Goal: Task Accomplishment & Management: Complete application form

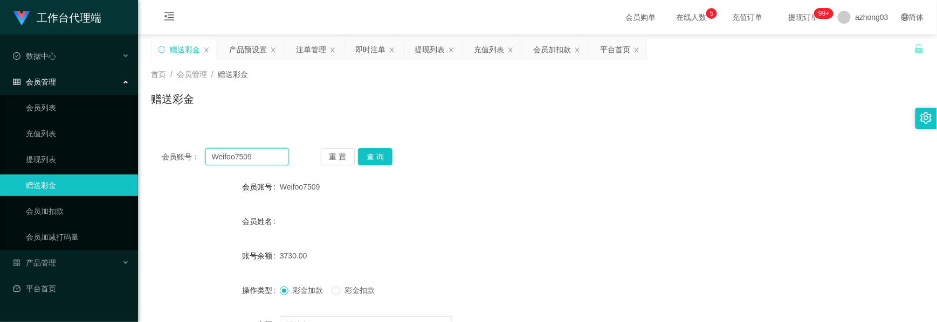
drag, startPoint x: 255, startPoint y: 158, endPoint x: 147, endPoint y: 154, distance: 109.0
click at [147, 154] on main "关闭左侧 关闭右侧 关闭其它 刷新页面 赠送彩金 产品预设置 注单管理 即时注单 提现列表 充值列表 会员加扣款 平台首页 首页 / 会员管理 / 赠送彩金 …" at bounding box center [537, 213] width 799 height 359
paste input "Natel ie"
type input "Natel ie"
click at [376, 152] on button "查 询" at bounding box center [375, 156] width 34 height 17
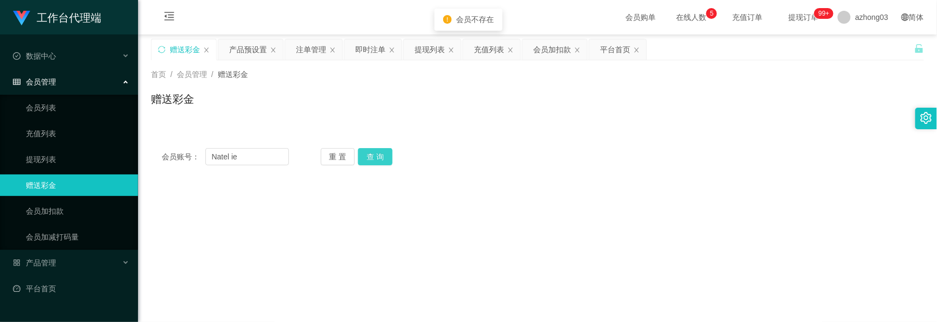
click at [376, 153] on button "查 询" at bounding box center [375, 156] width 34 height 17
click at [249, 56] on div "产品预设置" at bounding box center [248, 49] width 38 height 20
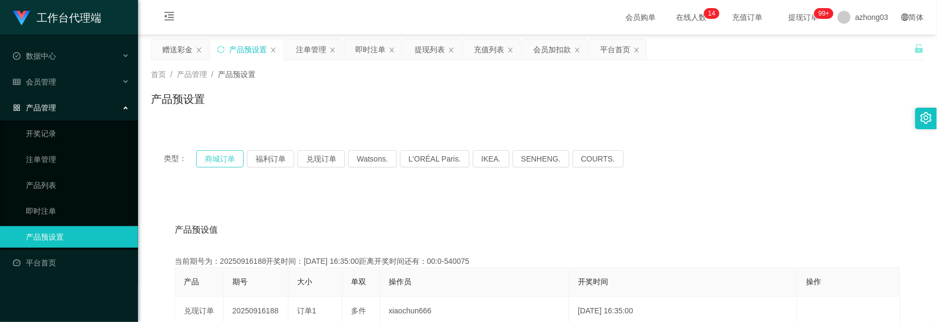
click at [220, 158] on button "商城订单" at bounding box center [219, 158] width 47 height 17
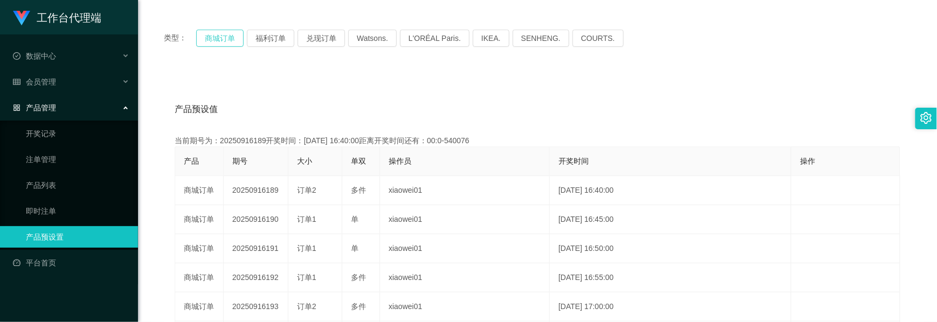
scroll to position [143, 0]
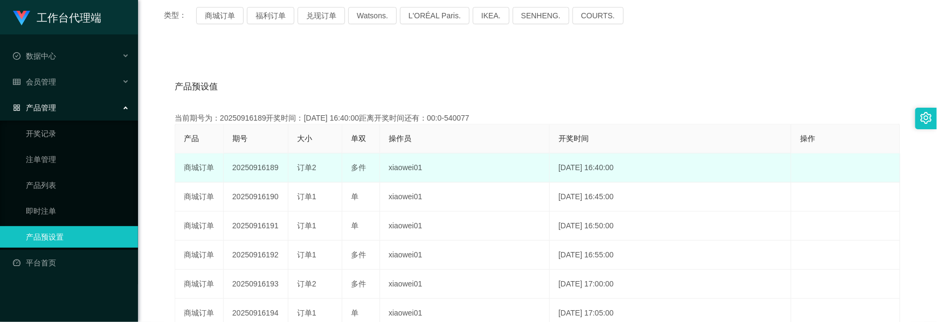
click at [252, 171] on td "20250916189" at bounding box center [256, 168] width 65 height 29
copy td "20250916189"
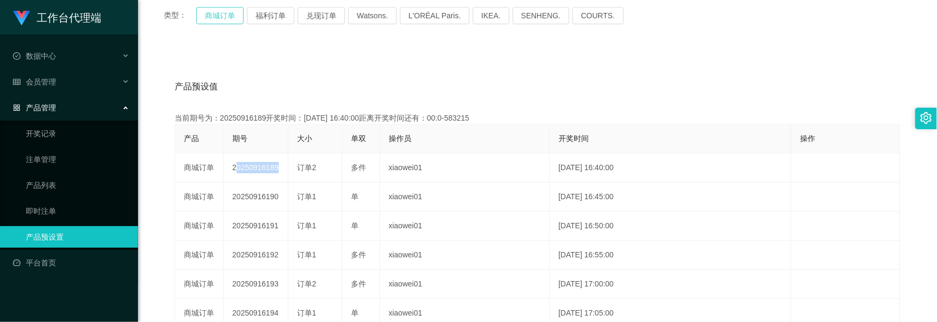
click at [219, 15] on button "商城订单" at bounding box center [219, 15] width 47 height 17
type button "k3wph"
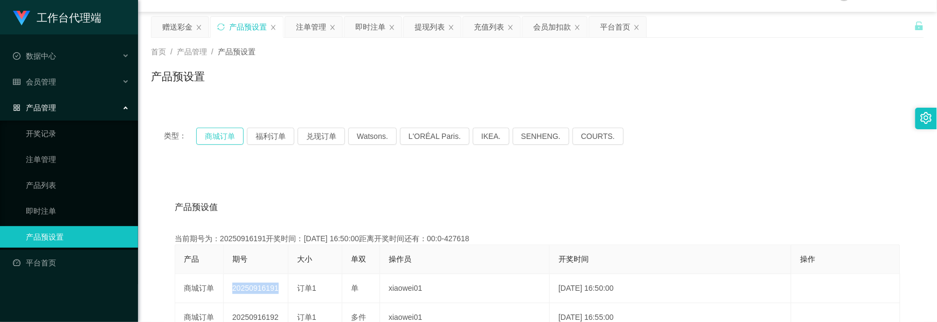
scroll to position [0, 0]
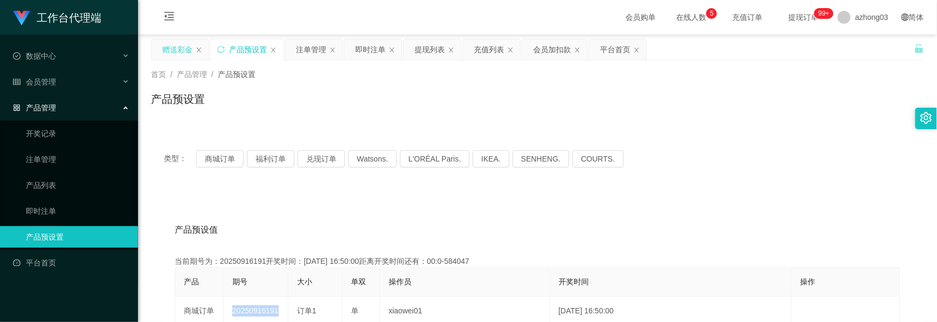
click at [179, 53] on div "赠送彩金" at bounding box center [177, 49] width 30 height 20
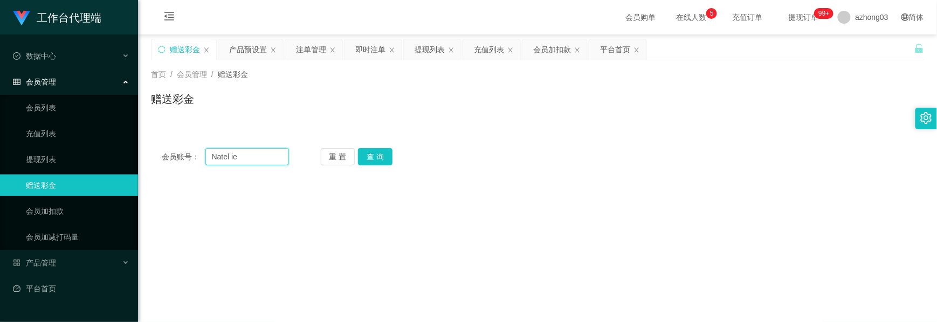
drag, startPoint x: 245, startPoint y: 160, endPoint x: 175, endPoint y: 162, distance: 69.5
click at [180, 161] on div "会员账号： [PERSON_NAME] ie" at bounding box center [225, 156] width 127 height 17
paste input "text"
type input "Natelie"
click at [369, 158] on button "查 询" at bounding box center [375, 156] width 34 height 17
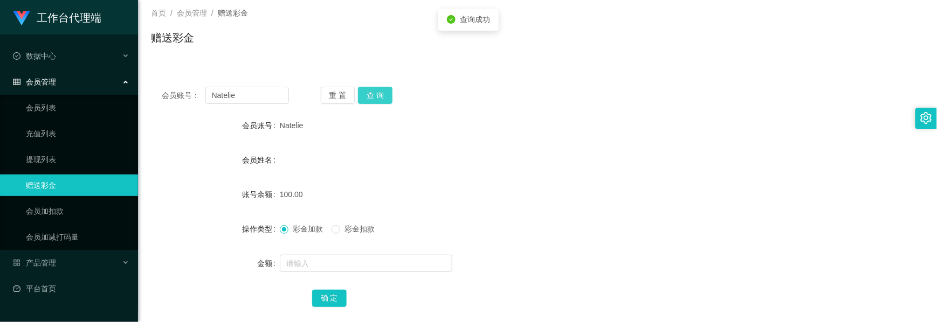
scroll to position [121, 0]
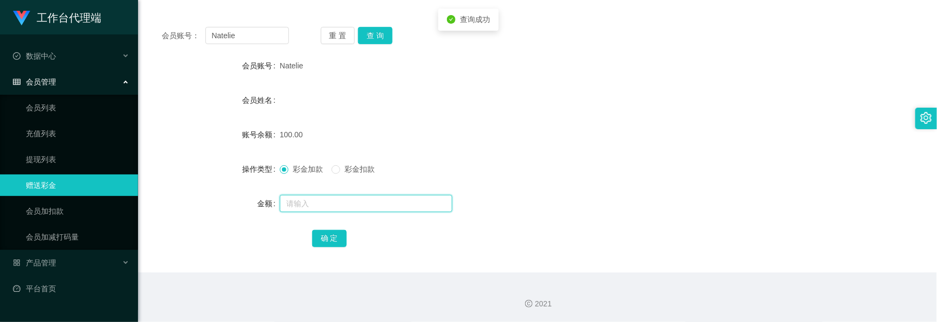
click at [298, 207] on input "text" at bounding box center [366, 203] width 172 height 17
type input "30"
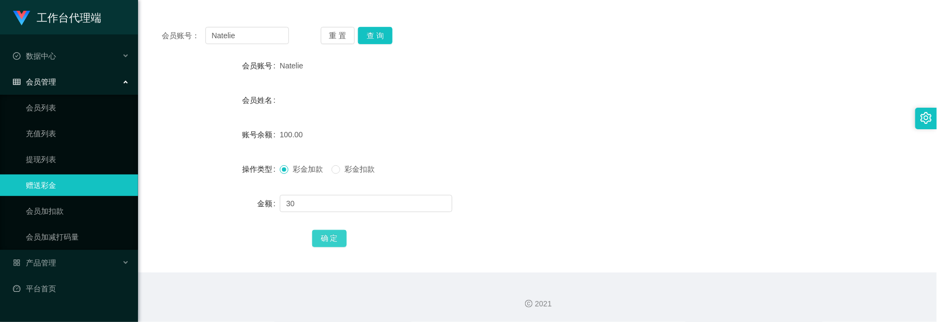
click at [337, 240] on button "确 定" at bounding box center [329, 238] width 34 height 17
drag, startPoint x: 244, startPoint y: 43, endPoint x: 194, endPoint y: 46, distance: 50.2
click at [200, 42] on div "会员账号： [PERSON_NAME]" at bounding box center [225, 35] width 127 height 17
paste input "0169818975"
type input "0169818975"
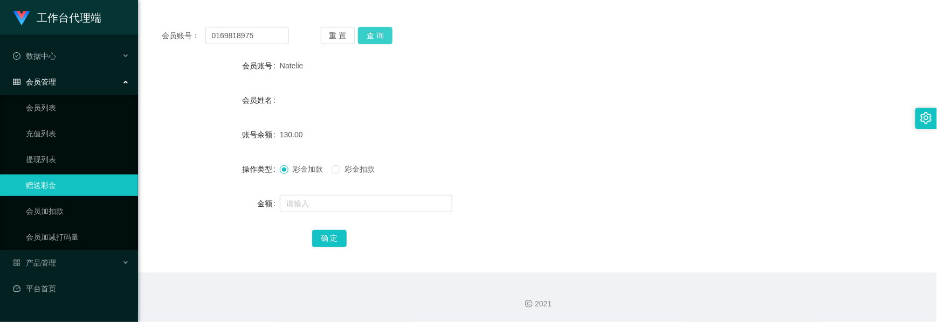
click at [364, 40] on button "查 询" at bounding box center [375, 35] width 34 height 17
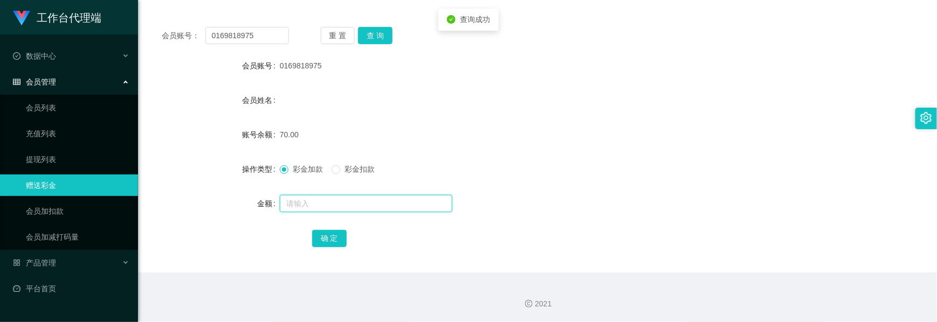
click at [323, 210] on input "text" at bounding box center [366, 203] width 172 height 17
type input "60"
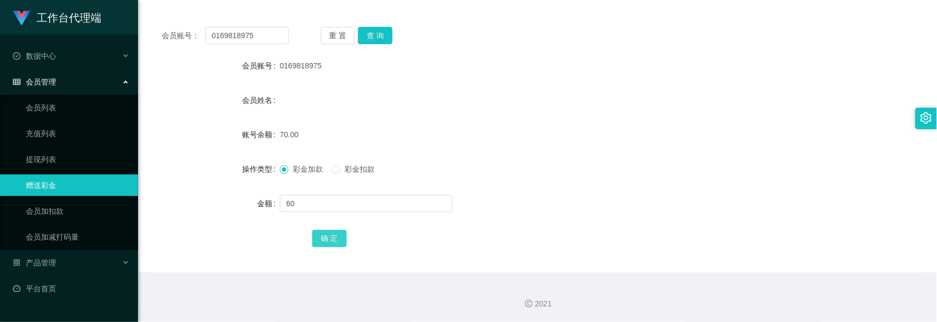
click at [324, 238] on button "确 定" at bounding box center [329, 238] width 34 height 17
